Goal: Task Accomplishment & Management: Complete application form

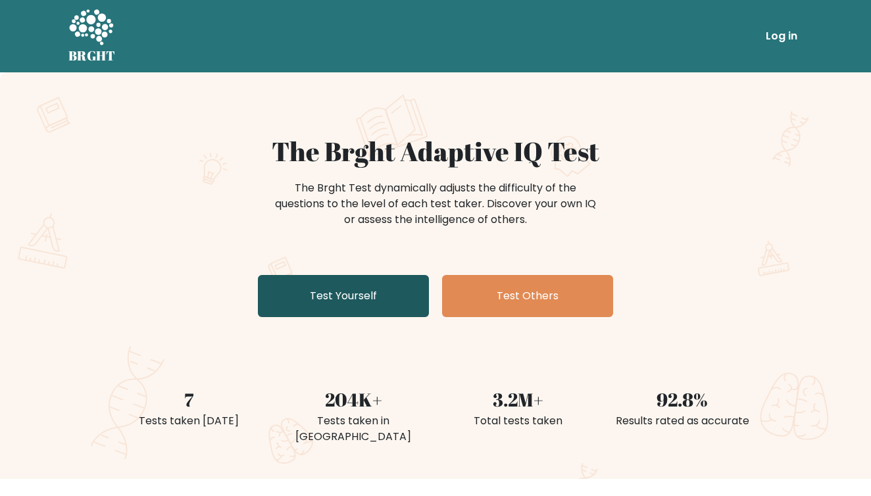
click at [350, 301] on link "Test Yourself" at bounding box center [343, 296] width 171 height 42
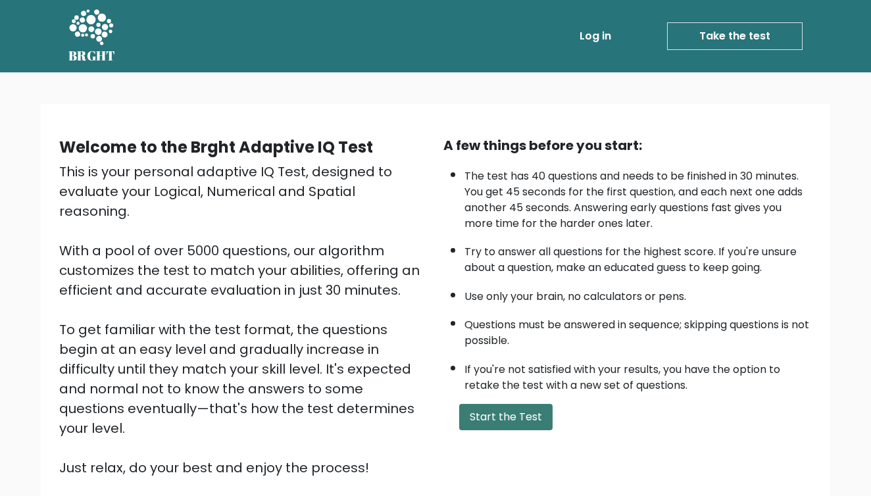
click at [503, 430] on button "Start the Test" at bounding box center [505, 417] width 93 height 26
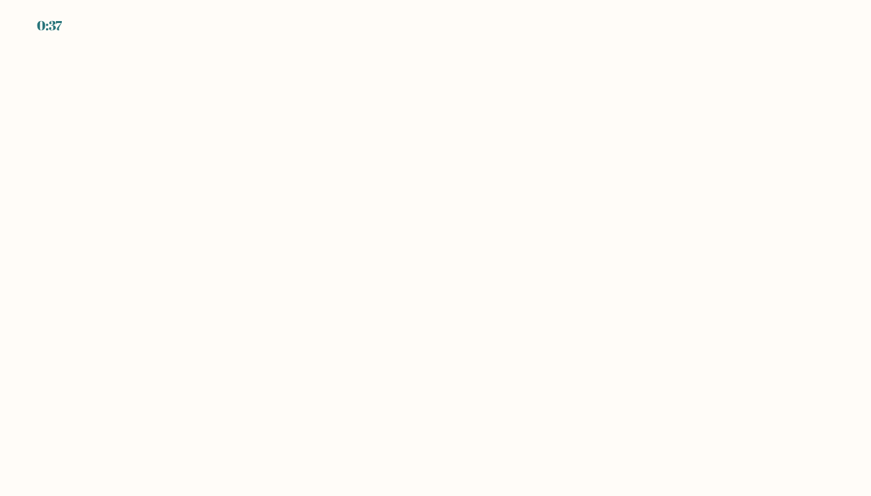
click at [446, 303] on body "0:37" at bounding box center [435, 248] width 871 height 496
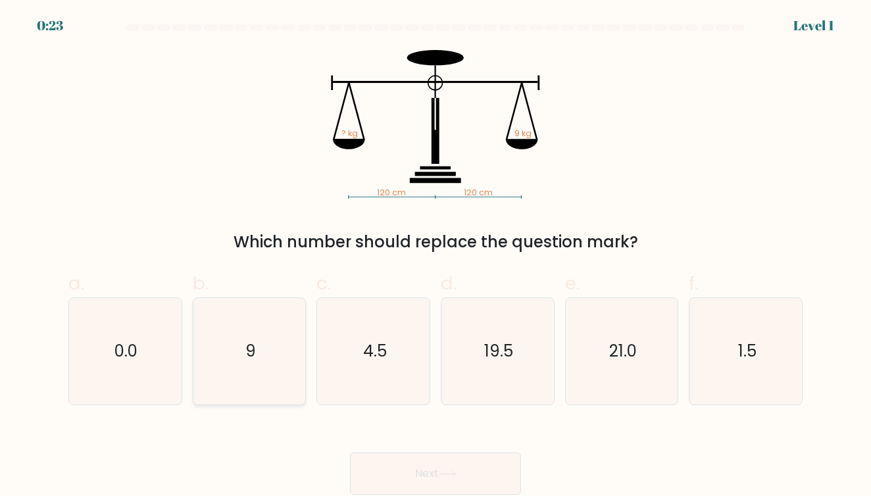
click at [268, 358] on icon "9" at bounding box center [249, 351] width 107 height 107
click at [436, 257] on input "b. 9" at bounding box center [436, 252] width 1 height 9
radio input "true"
click at [380, 469] on button "Next" at bounding box center [435, 474] width 171 height 42
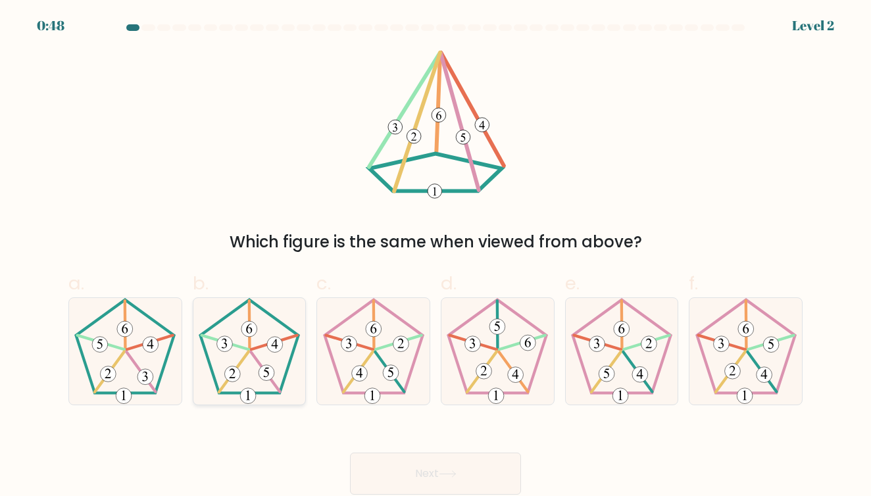
click at [258, 357] on icon at bounding box center [249, 351] width 107 height 107
click at [436, 257] on input "b." at bounding box center [436, 252] width 1 height 9
radio input "true"
click at [370, 449] on div "Next" at bounding box center [436, 458] width 750 height 74
click at [374, 463] on button "Next" at bounding box center [435, 474] width 171 height 42
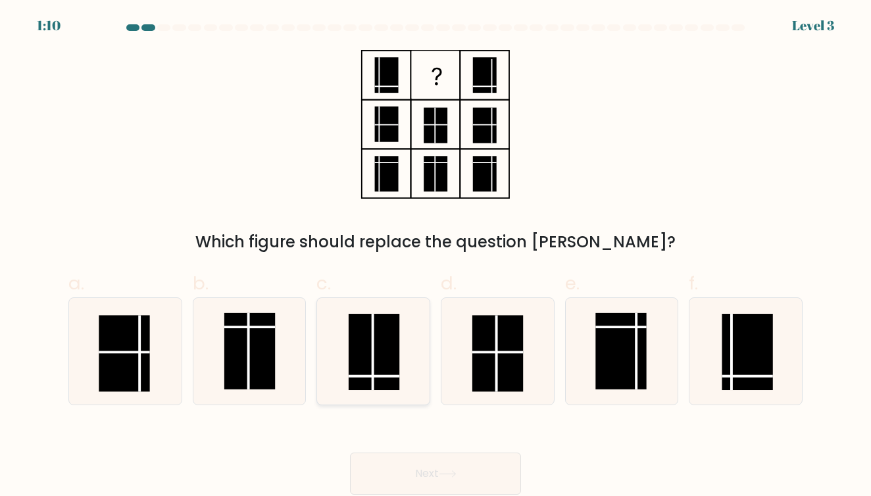
click at [391, 370] on rect at bounding box center [373, 352] width 51 height 76
click at [436, 257] on input "c." at bounding box center [436, 252] width 1 height 9
radio input "true"
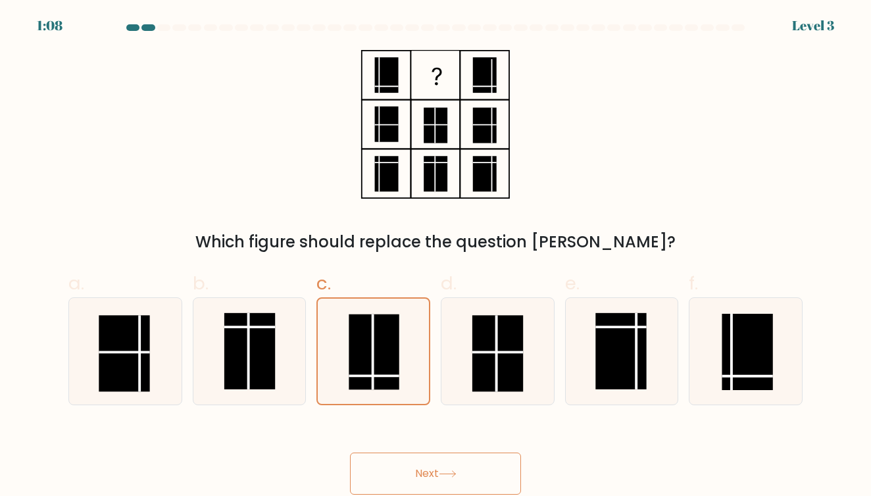
click at [419, 461] on button "Next" at bounding box center [435, 474] width 171 height 42
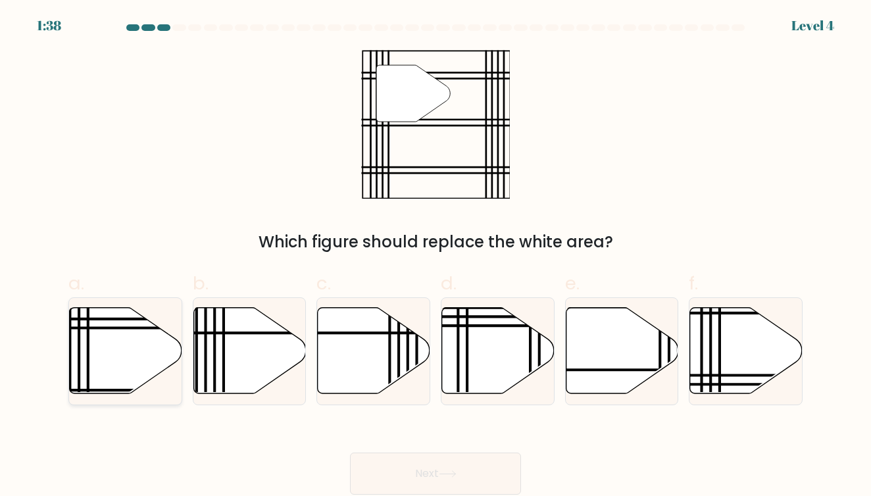
click at [126, 380] on icon at bounding box center [126, 351] width 112 height 86
click at [436, 257] on input "a." at bounding box center [436, 252] width 1 height 9
radio input "true"
click at [370, 480] on button "Next" at bounding box center [435, 474] width 171 height 42
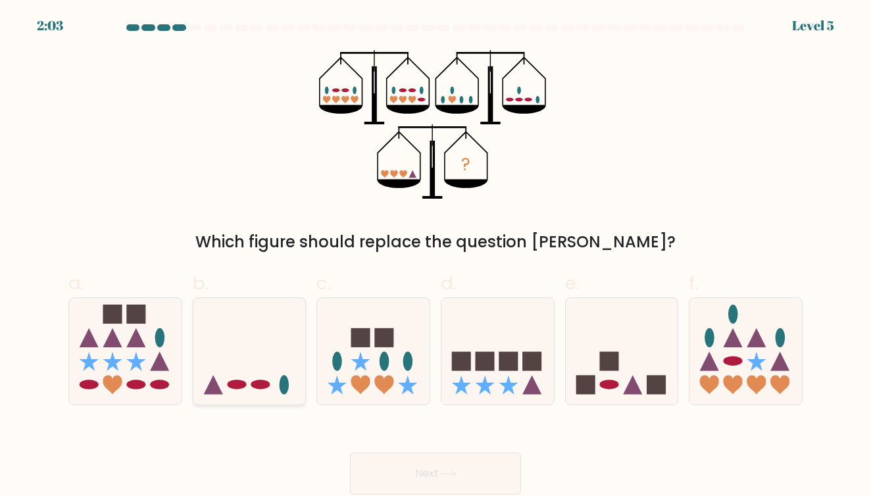
click at [237, 367] on icon at bounding box center [249, 351] width 112 height 93
click at [436, 257] on input "b." at bounding box center [436, 252] width 1 height 9
radio input "true"
click at [430, 476] on button "Next" at bounding box center [435, 474] width 171 height 42
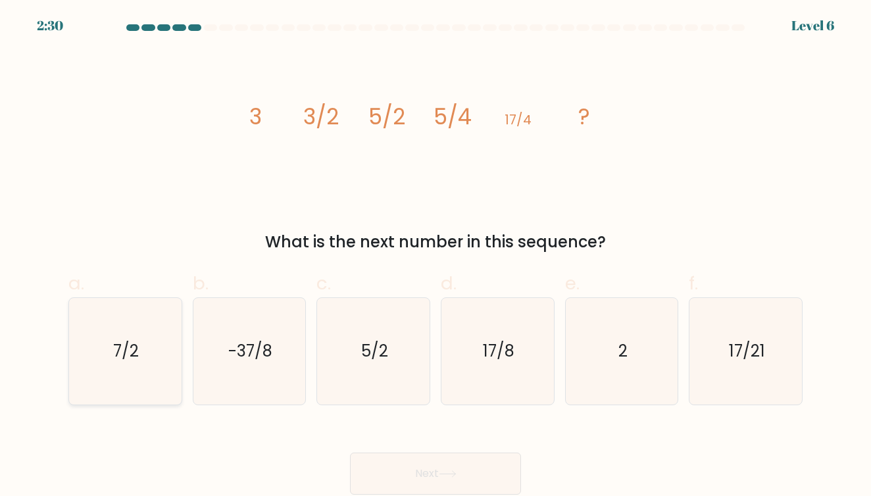
click at [149, 377] on icon "7/2" at bounding box center [125, 351] width 107 height 107
click at [436, 257] on input "a. 7/2" at bounding box center [436, 252] width 1 height 9
radio input "true"
click at [458, 488] on button "Next" at bounding box center [435, 474] width 171 height 42
